Goal: Browse casually

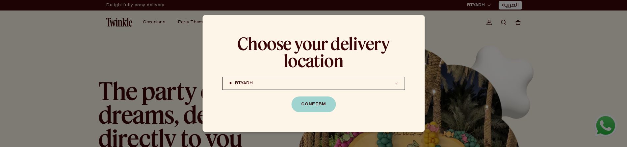
click at [316, 105] on button "Confirm" at bounding box center [313, 105] width 44 height 16
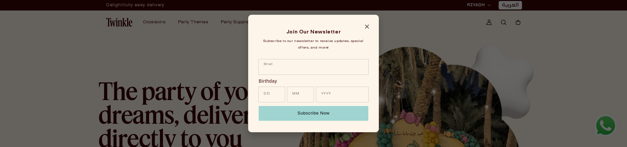
click at [367, 25] on icon "Close modal" at bounding box center [367, 27] width 4 height 4
